Goal: Complete application form

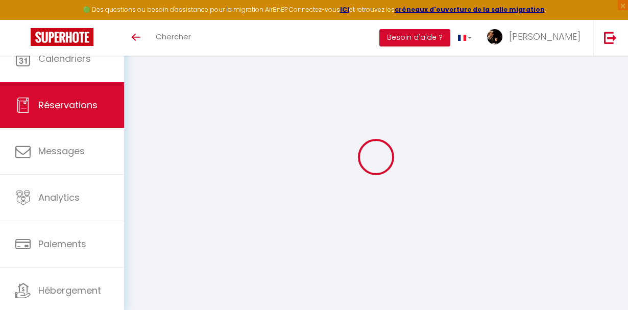
select select
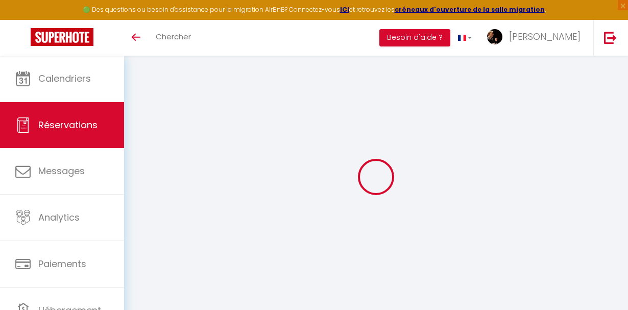
type input "[PERSON_NAME]"
type input "gellier"
type input "[EMAIL_ADDRESS][DOMAIN_NAME]"
type input "[PHONE_NUMBER]"
type input "."
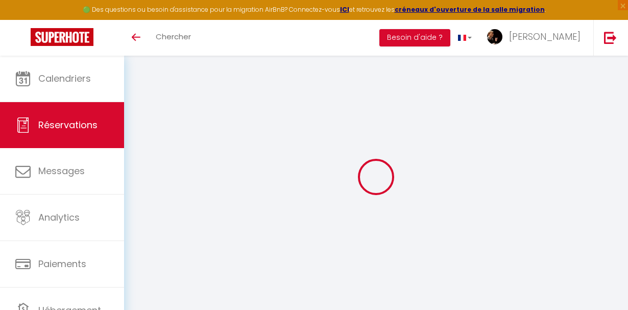
select select "FR"
type input "38.59"
type input "3.25"
select select "2562"
select select "1"
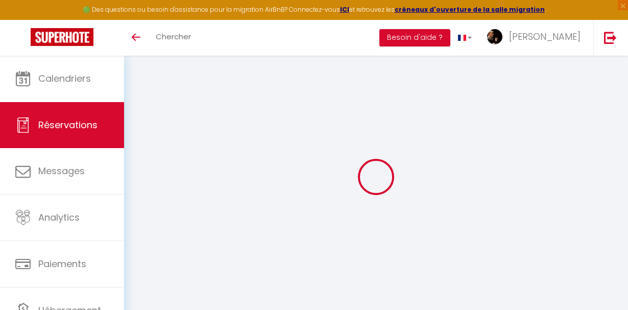
select select
type input "5"
select select "12"
select select "14"
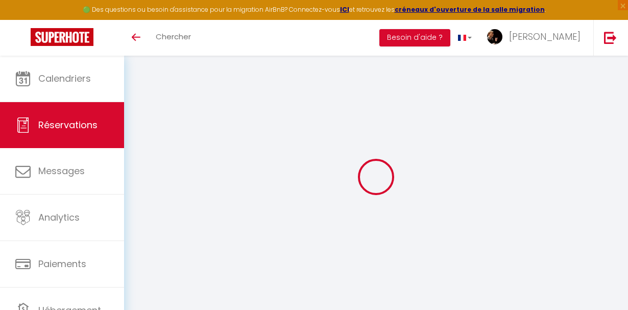
type input "227"
checkbox input "false"
type input "0"
select select "2"
type input "0"
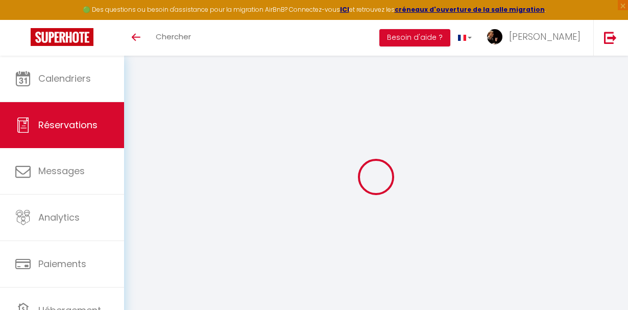
type input "0"
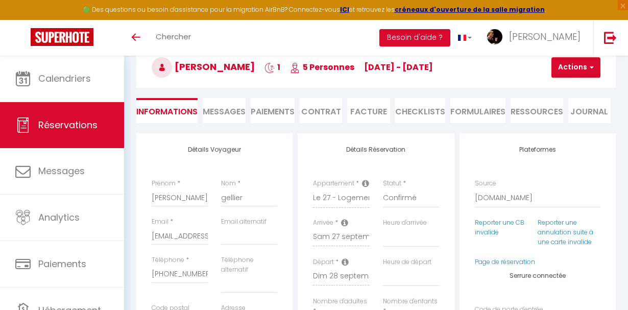
type input "4.95"
select select
checkbox input "false"
type doubles0 "** THIS RESERVATION HAS BEEN PRE-PAID ** BOOKING NOTE : Payment charge is EUR 3…"
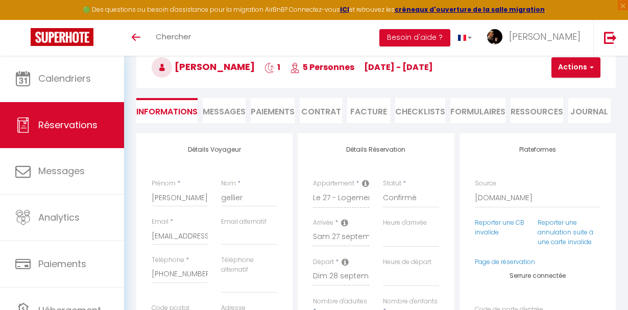
scroll to position [56, 0]
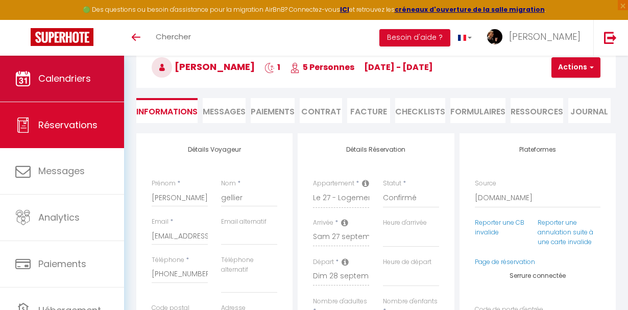
click at [62, 83] on span "Calendriers" at bounding box center [64, 78] width 53 height 13
